Goal: Task Accomplishment & Management: Manage account settings

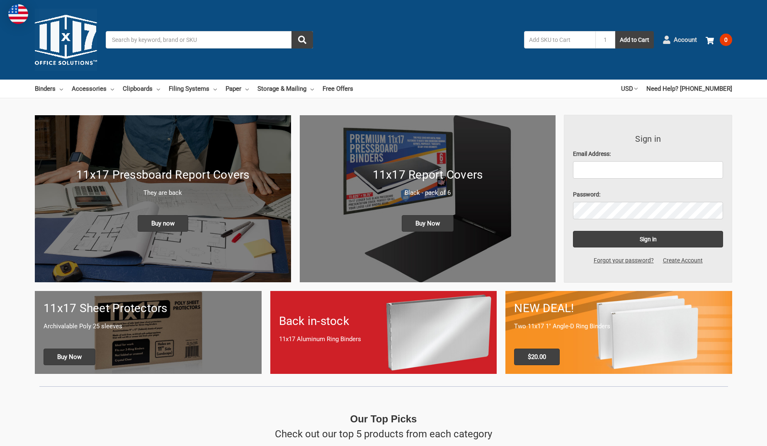
click at [684, 37] on span "Account" at bounding box center [684, 40] width 23 height 10
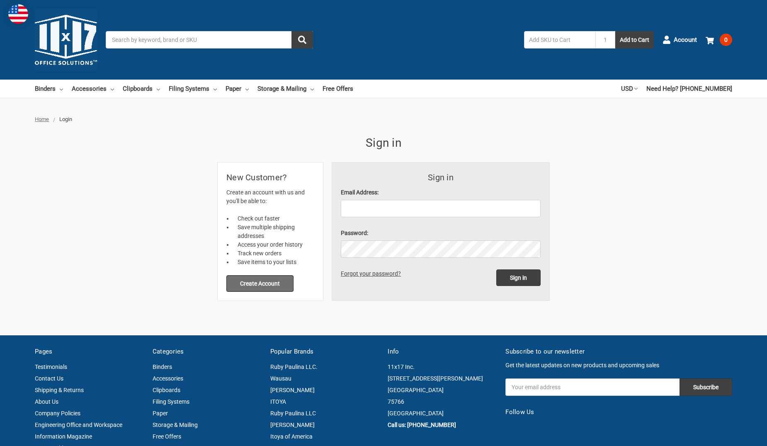
click at [279, 284] on button "Create Account" at bounding box center [259, 283] width 67 height 17
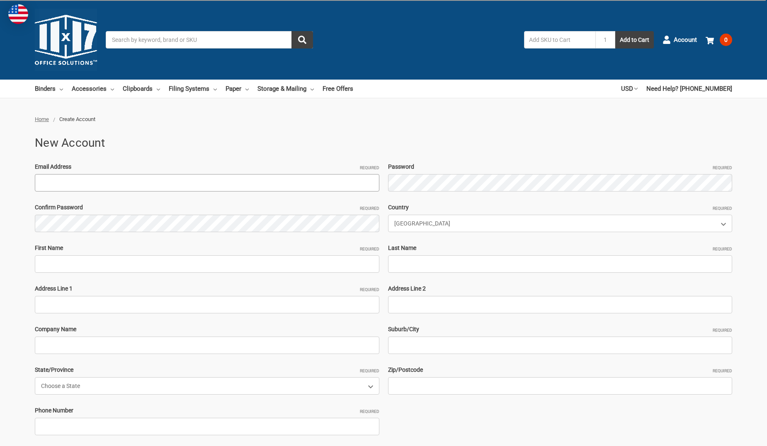
click at [61, 183] on input "Email Address Required" at bounding box center [207, 182] width 344 height 17
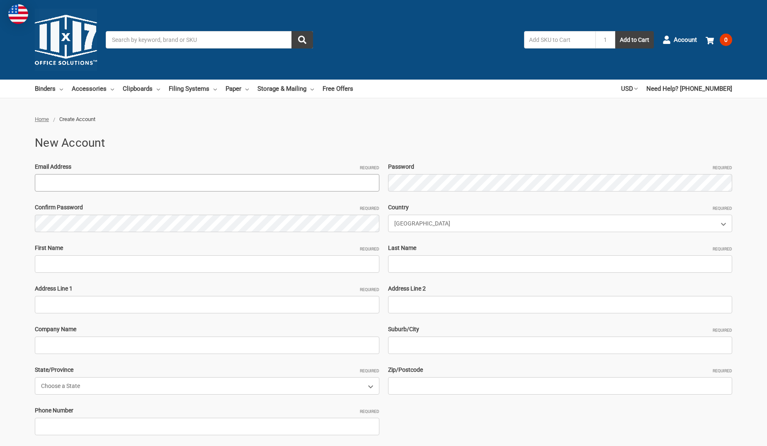
type input "[PERSON_NAME][EMAIL_ADDRESS][PERSON_NAME][DOMAIN_NAME]"
type input "[PERSON_NAME]"
type input "2416 South Down Drive"
type input "shell pipeline"
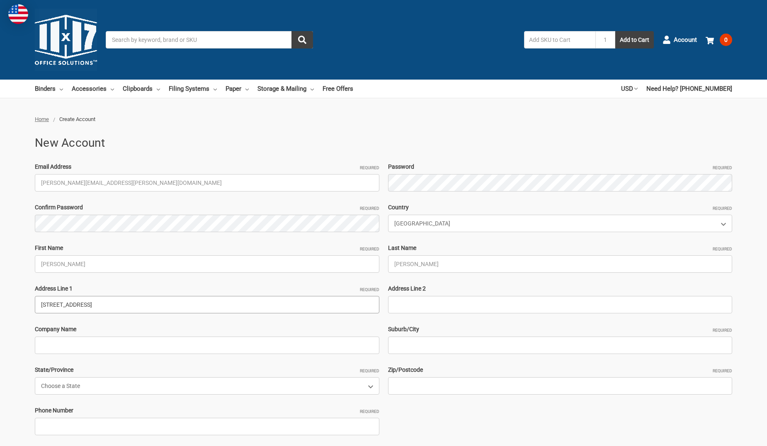
type input "Thibodaux"
select select "Louisiana"
type input "70301"
type input "9854137277"
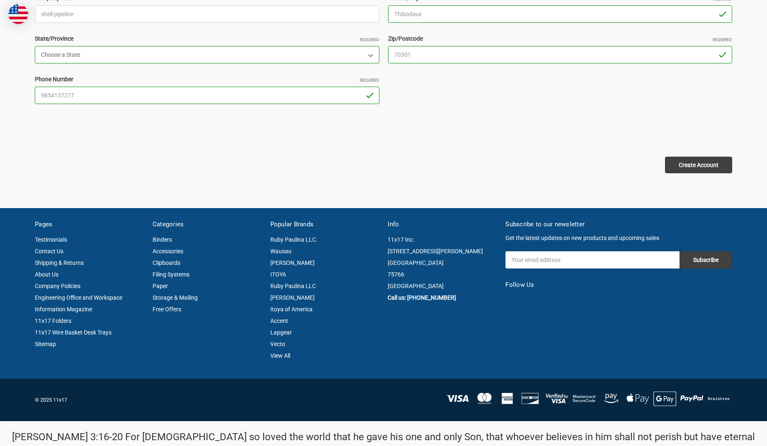
scroll to position [331, 0]
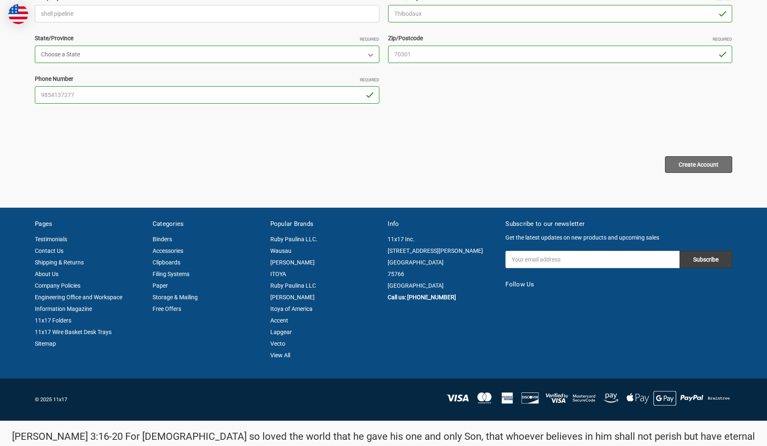
click at [674, 171] on input "Create Account" at bounding box center [698, 164] width 67 height 17
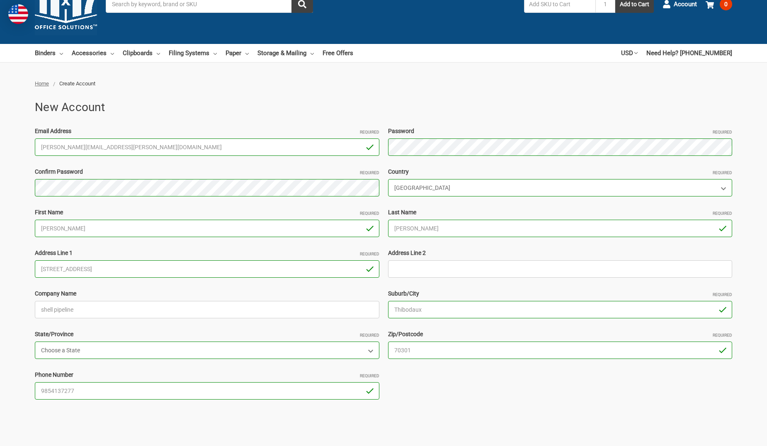
scroll to position [83, 0]
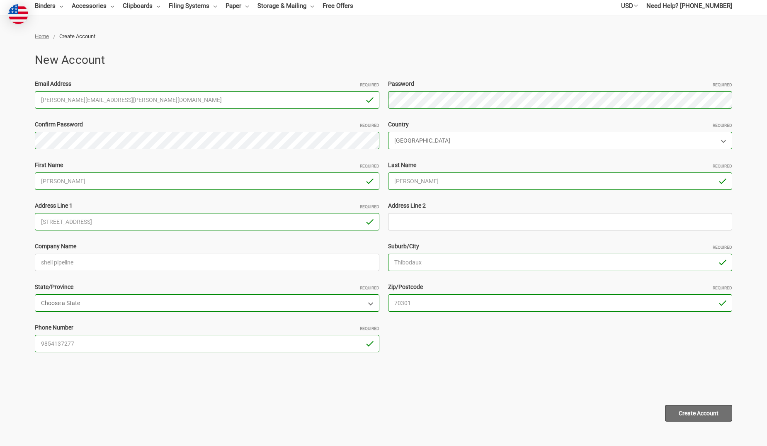
click at [693, 406] on input "Create Account" at bounding box center [698, 413] width 67 height 17
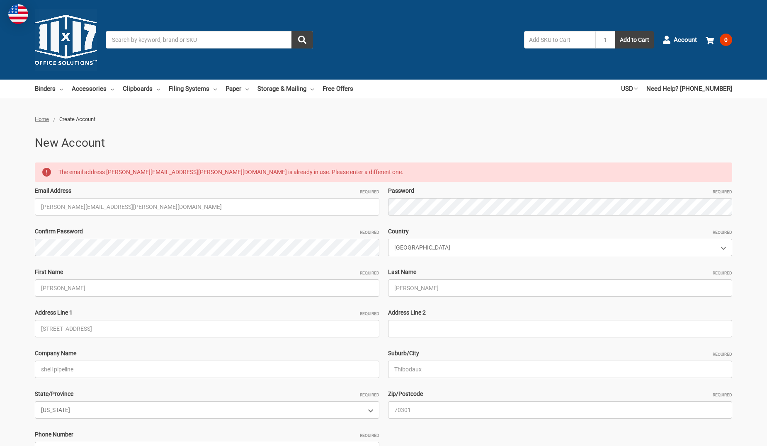
click at [42, 119] on span "Home" at bounding box center [42, 119] width 14 height 6
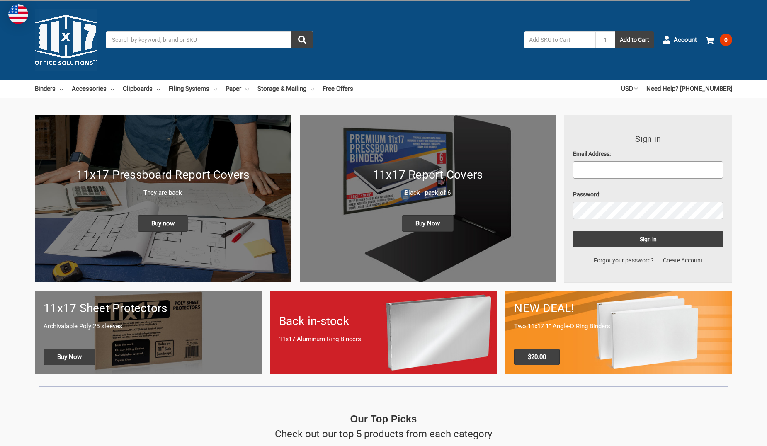
drag, startPoint x: 0, startPoint y: 0, endPoint x: 584, endPoint y: 169, distance: 607.8
click at [584, 169] on input "Email Address:" at bounding box center [648, 169] width 150 height 17
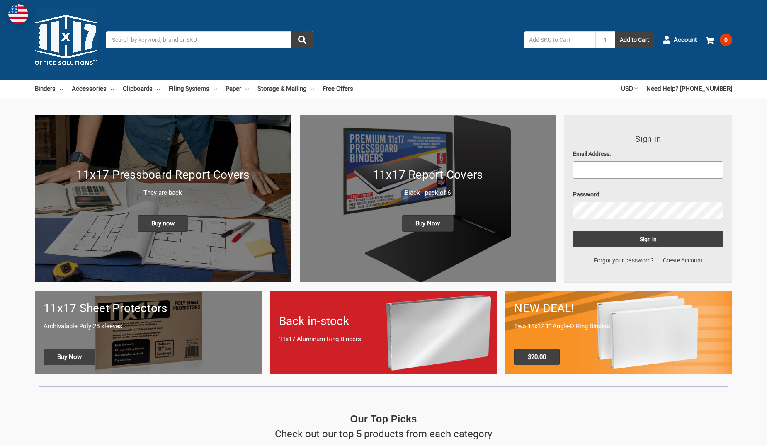
type input "ken.a.smith@shell.com"
click at [663, 240] on input "Sign in" at bounding box center [648, 239] width 150 height 17
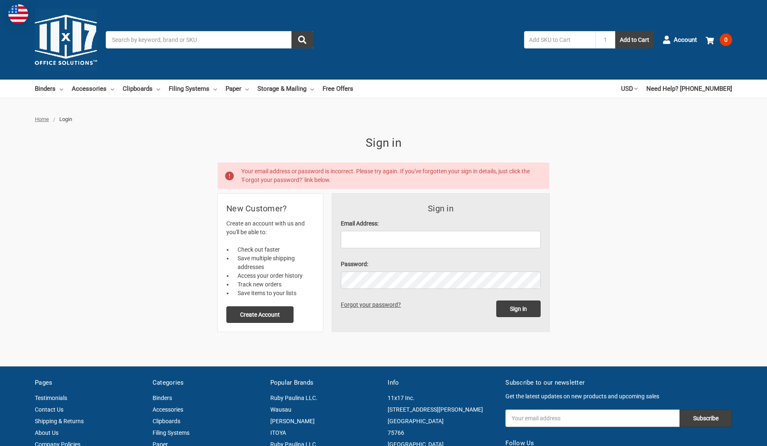
click at [353, 304] on link "Forgot your password?" at bounding box center [372, 304] width 63 height 7
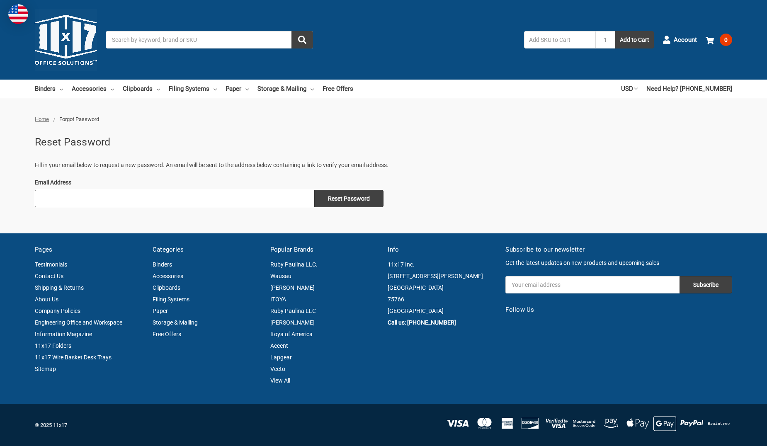
click at [43, 195] on input "Email Address" at bounding box center [174, 198] width 279 height 17
type input "ken.a.smith@shell.com"
click at [367, 205] on input "Reset Password" at bounding box center [348, 198] width 69 height 17
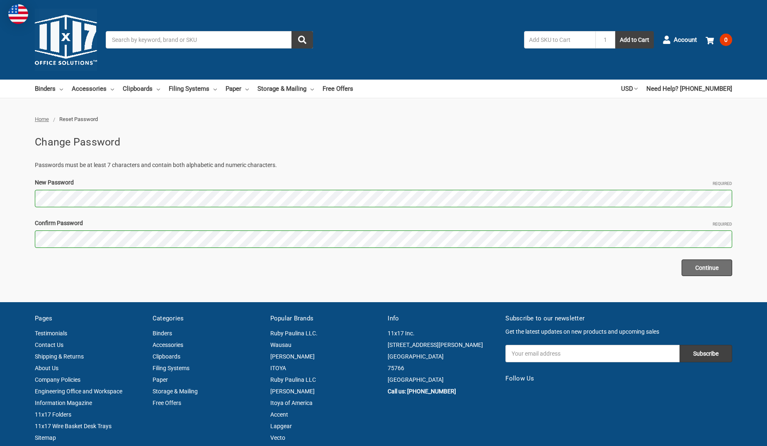
click at [711, 270] on input "Continue" at bounding box center [706, 267] width 51 height 17
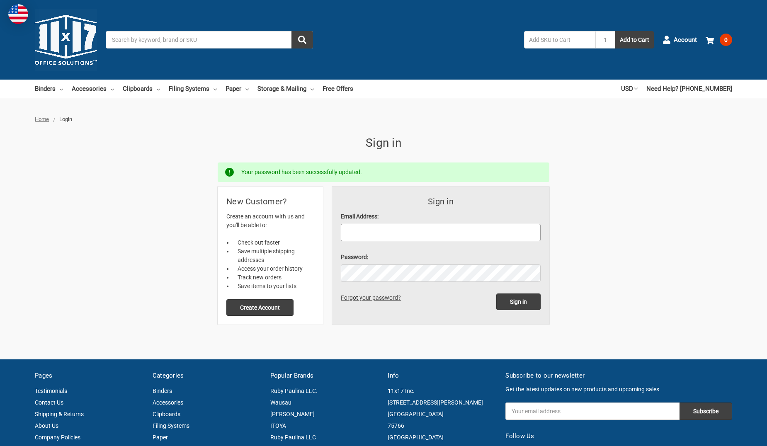
click at [362, 234] on input "Email Address:" at bounding box center [441, 232] width 200 height 17
type input "[PERSON_NAME][EMAIL_ADDRESS][PERSON_NAME][DOMAIN_NAME]"
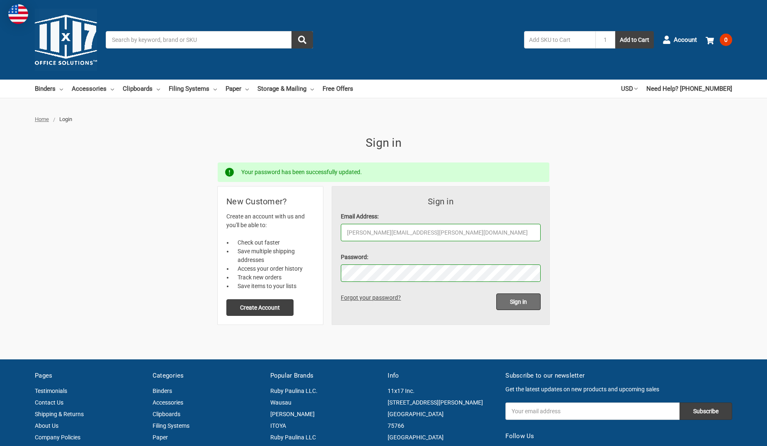
click at [520, 298] on input "Sign in" at bounding box center [518, 301] width 44 height 17
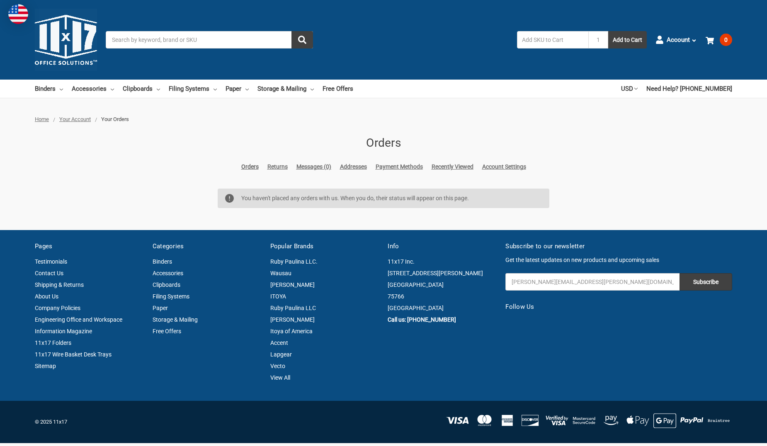
click at [249, 164] on link "Orders" at bounding box center [249, 166] width 17 height 9
click at [249, 165] on link "Orders" at bounding box center [249, 166] width 17 height 9
click at [72, 119] on span "Your Account" at bounding box center [74, 119] width 31 height 6
click at [252, 165] on link "Orders" at bounding box center [249, 166] width 17 height 9
click at [39, 120] on span "Home" at bounding box center [42, 119] width 14 height 6
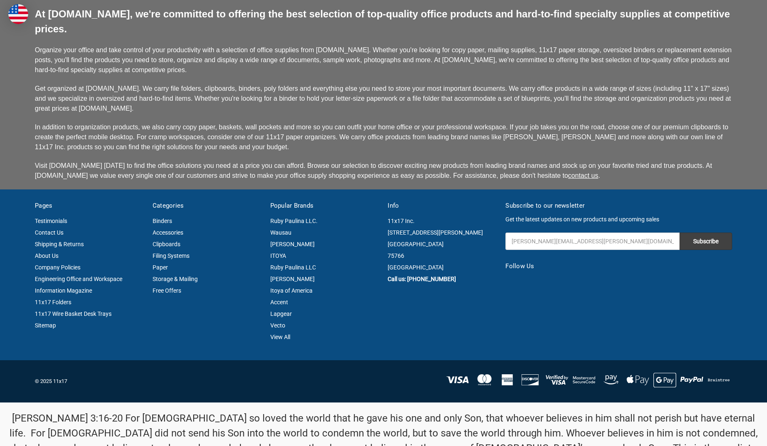
scroll to position [2159, 0]
